Goal: Task Accomplishment & Management: Use online tool/utility

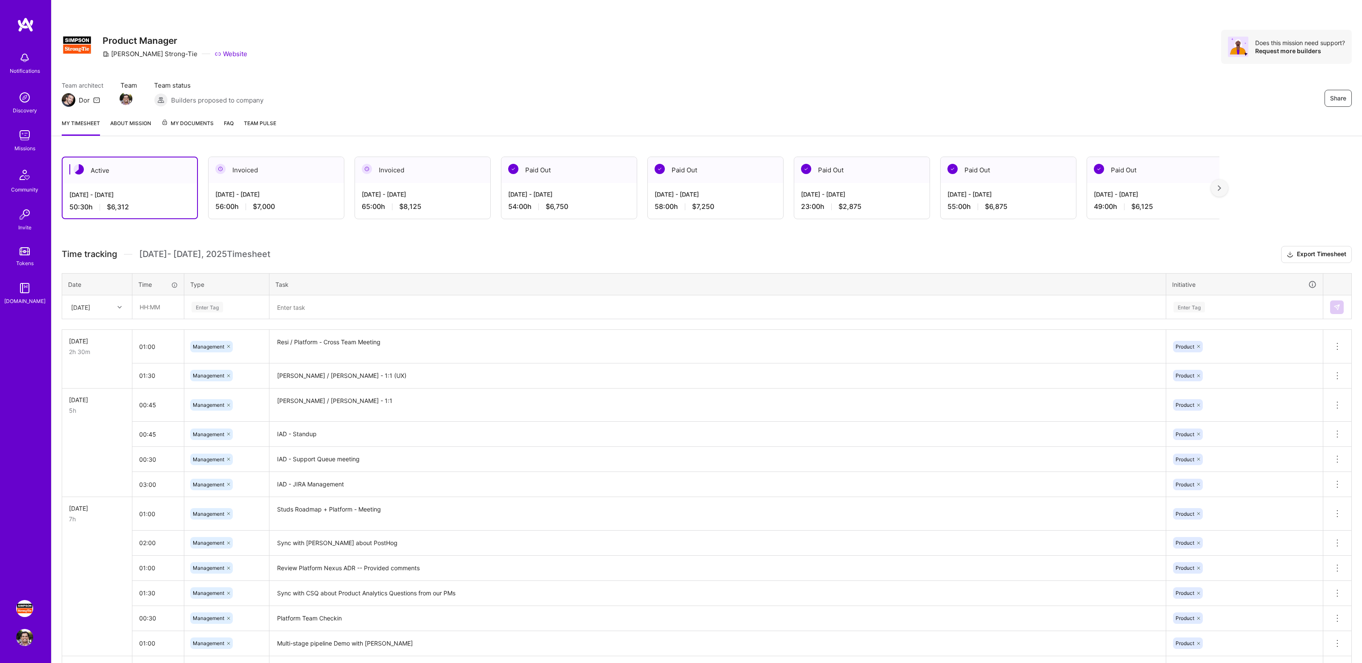
click at [623, 80] on div "Share Product Manager [PERSON_NAME]-Tie Website Does this mission need support?…" at bounding box center [707, 56] width 1311 height 112
click at [890, 78] on div "Share Product Manager [PERSON_NAME]-Tie Website Does this mission need support?…" at bounding box center [707, 56] width 1311 height 112
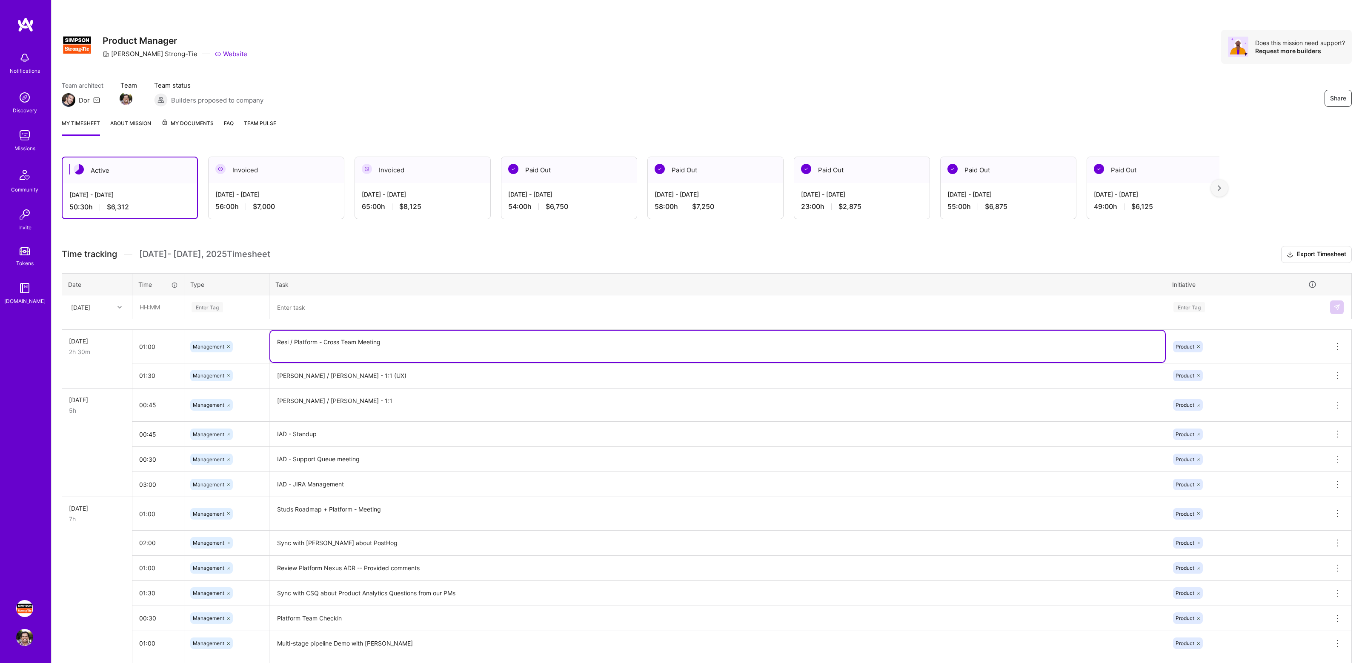
drag, startPoint x: 276, startPoint y: 339, endPoint x: 398, endPoint y: 345, distance: 122.3
click at [398, 345] on textarea "Resi / Platform - Cross Team Meeting" at bounding box center [717, 346] width 895 height 31
click at [460, 253] on h3 "Time tracking [DATE] - [DATE] Timesheet Export Timesheet" at bounding box center [707, 254] width 1290 height 17
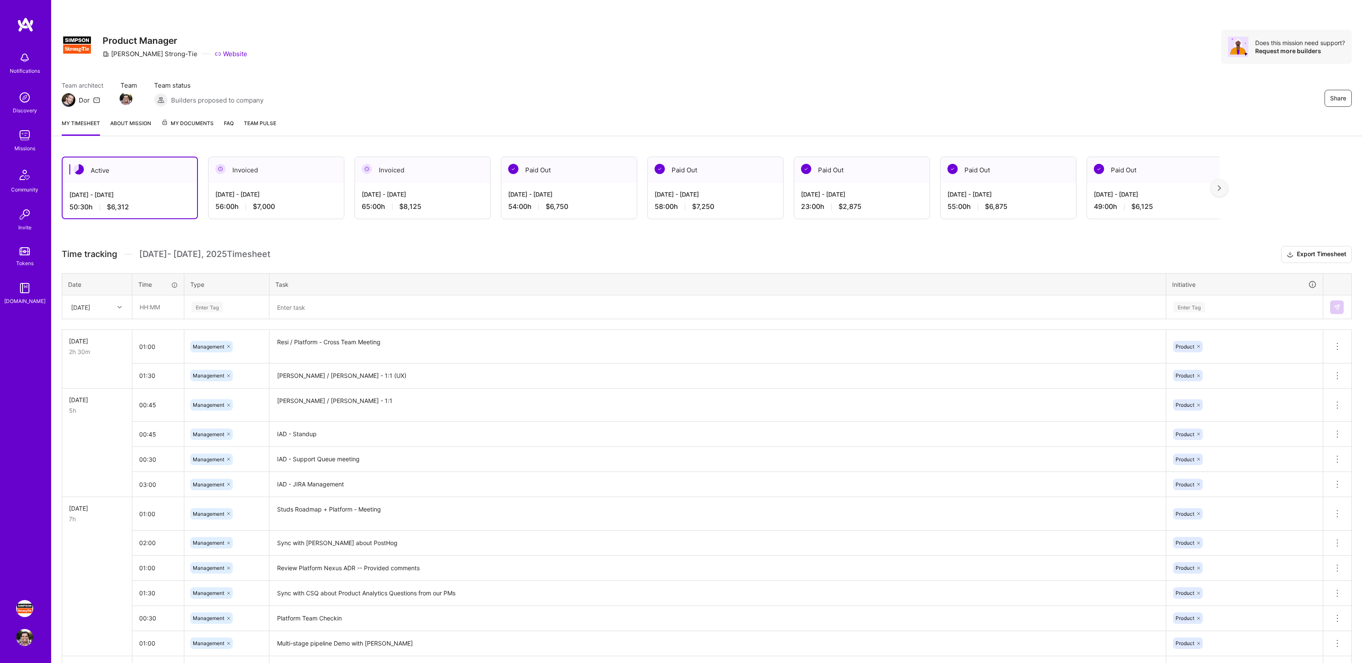
click at [1058, 66] on div "Share Product Manager [PERSON_NAME]-Tie Website Does this mission need support?…" at bounding box center [707, 56] width 1311 height 112
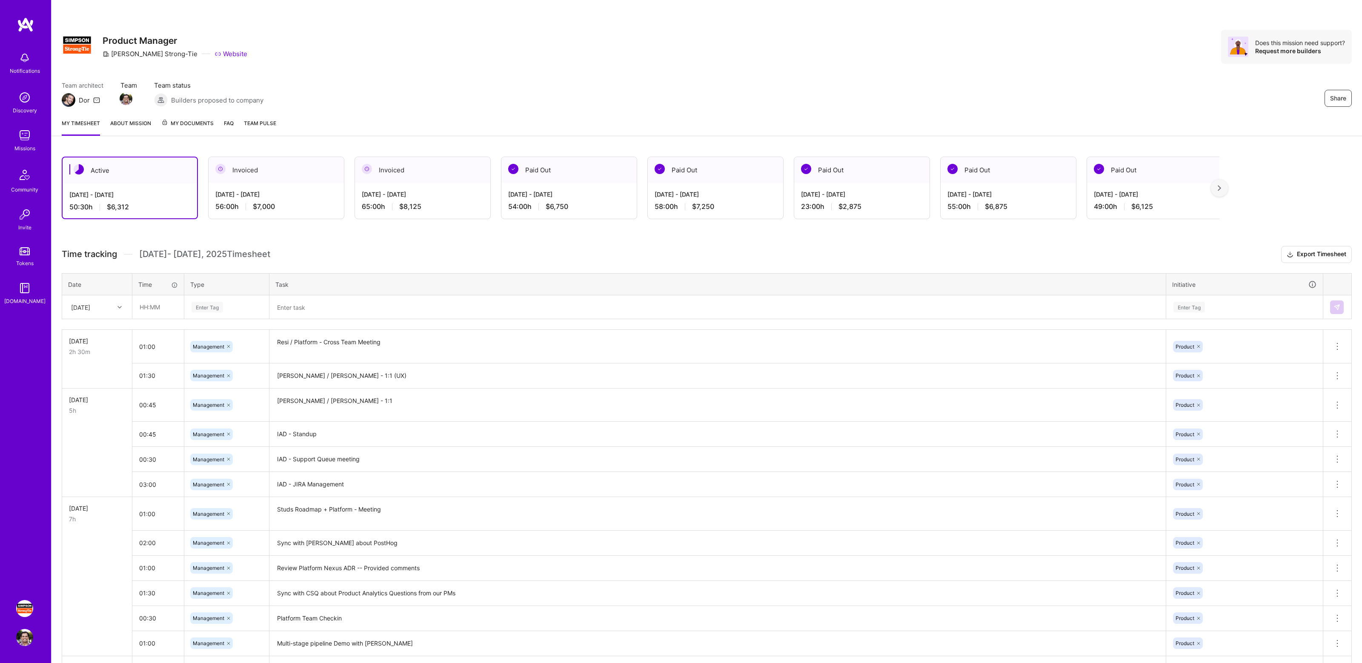
click at [861, 30] on div "Share Product Manager [PERSON_NAME]-Tie Website Does this mission need support?…" at bounding box center [707, 47] width 1290 height 34
click at [950, 43] on div "Share Product Manager [PERSON_NAME]-Tie Website Does this mission need support?…" at bounding box center [707, 47] width 1290 height 34
click at [1030, 68] on div "Share Product Manager [PERSON_NAME]-Tie Website Does this mission need support?…" at bounding box center [707, 56] width 1311 height 112
click at [819, 50] on div "Share Product Manager [PERSON_NAME]-Tie Website Does this mission need support?…" at bounding box center [707, 47] width 1290 height 34
